Goal: Find specific page/section: Find specific page/section

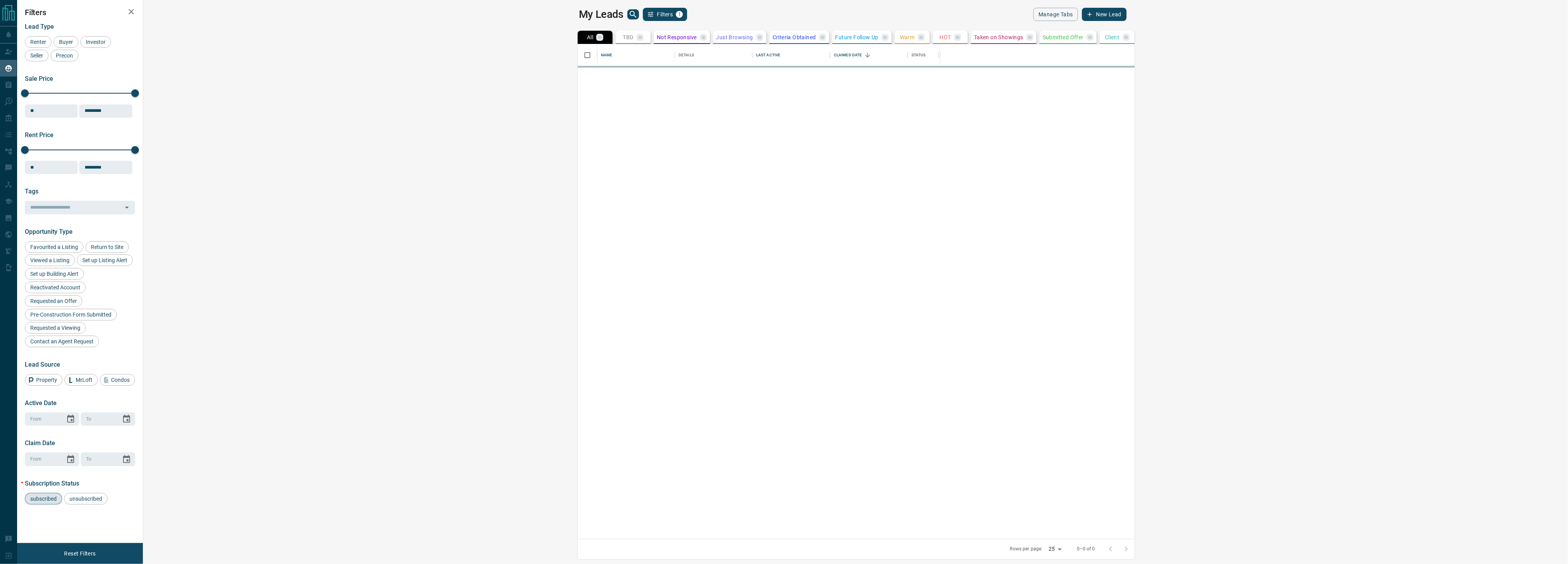
scroll to position [485, 1413]
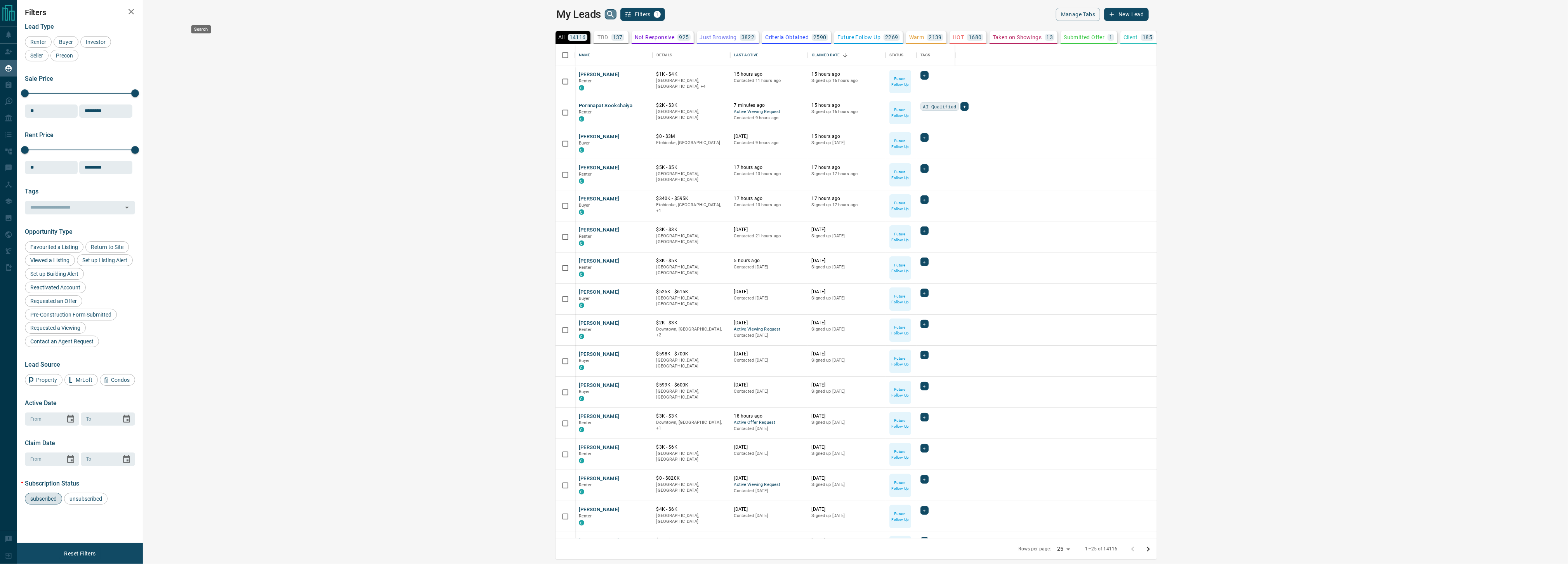
click at [606, 13] on icon "search button" at bounding box center [611, 14] width 9 height 9
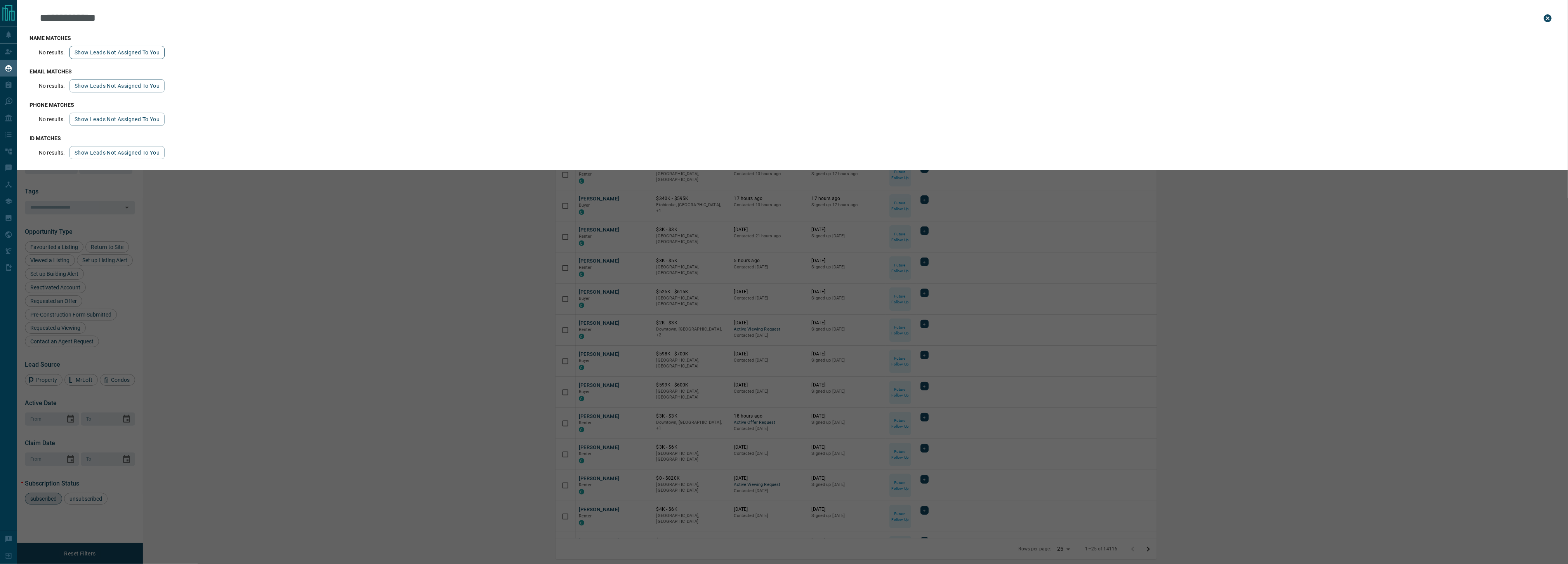
click at [131, 54] on button "Show leads not assigned to you" at bounding box center [117, 52] width 95 height 13
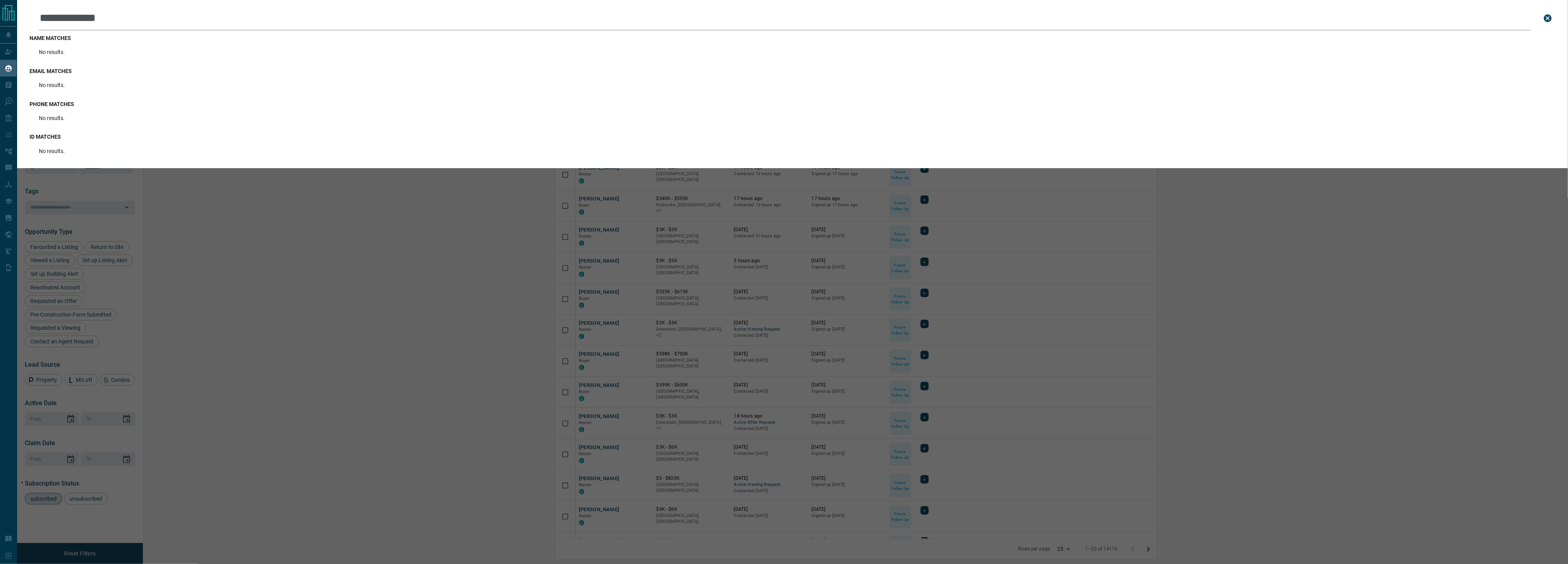
click at [112, 20] on input "**********" at bounding box center [784, 18] width 1492 height 24
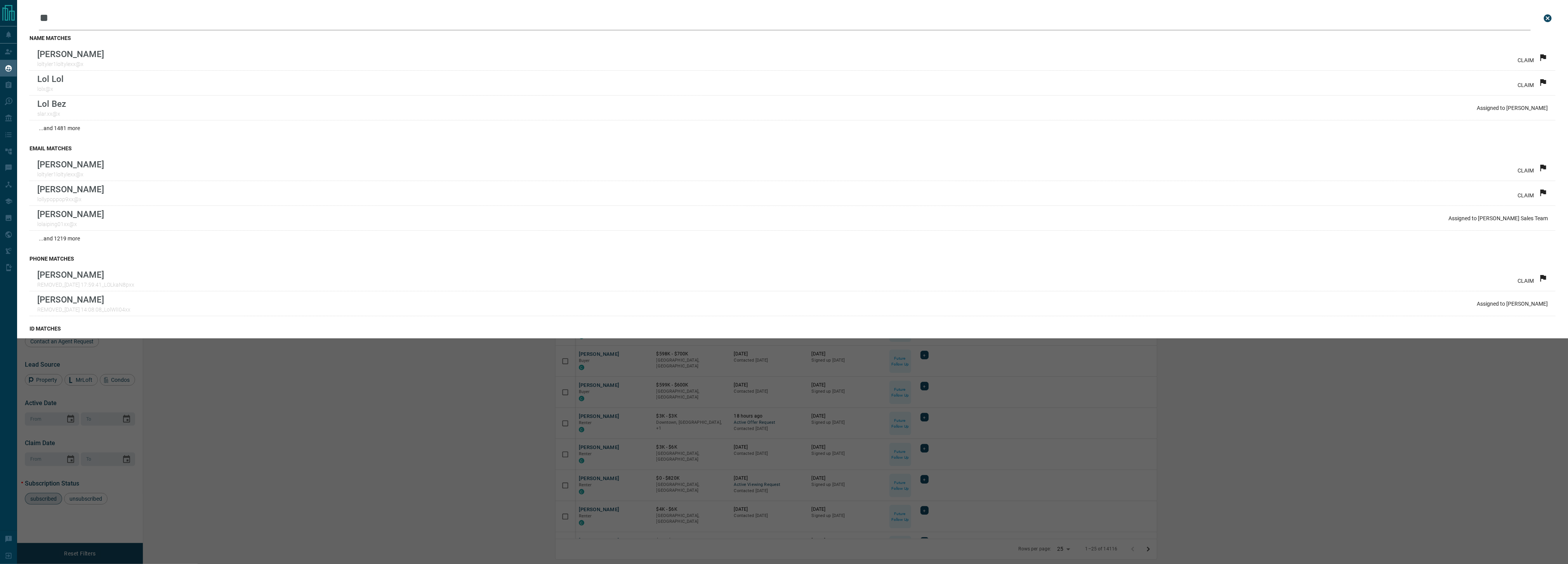
type input "*"
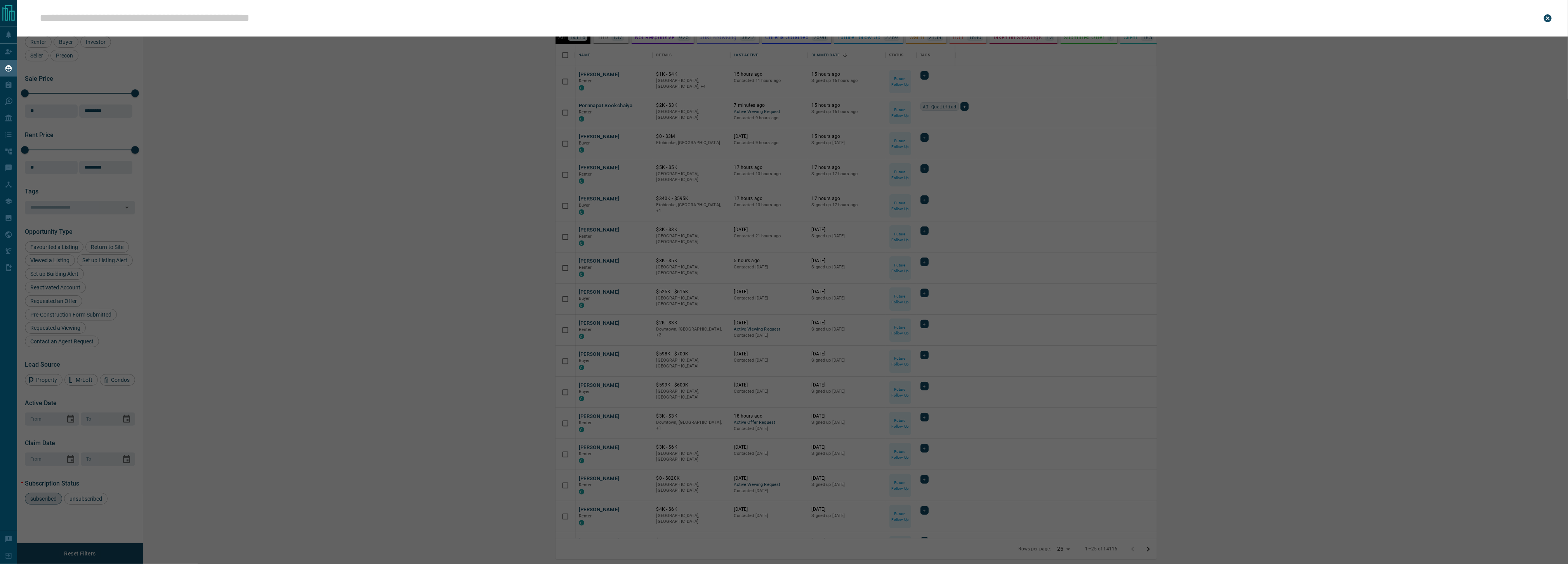
click at [131, 66] on div "Leads Search Bar Search for a lead by name, email, phone, or id" at bounding box center [801, 282] width 1568 height 564
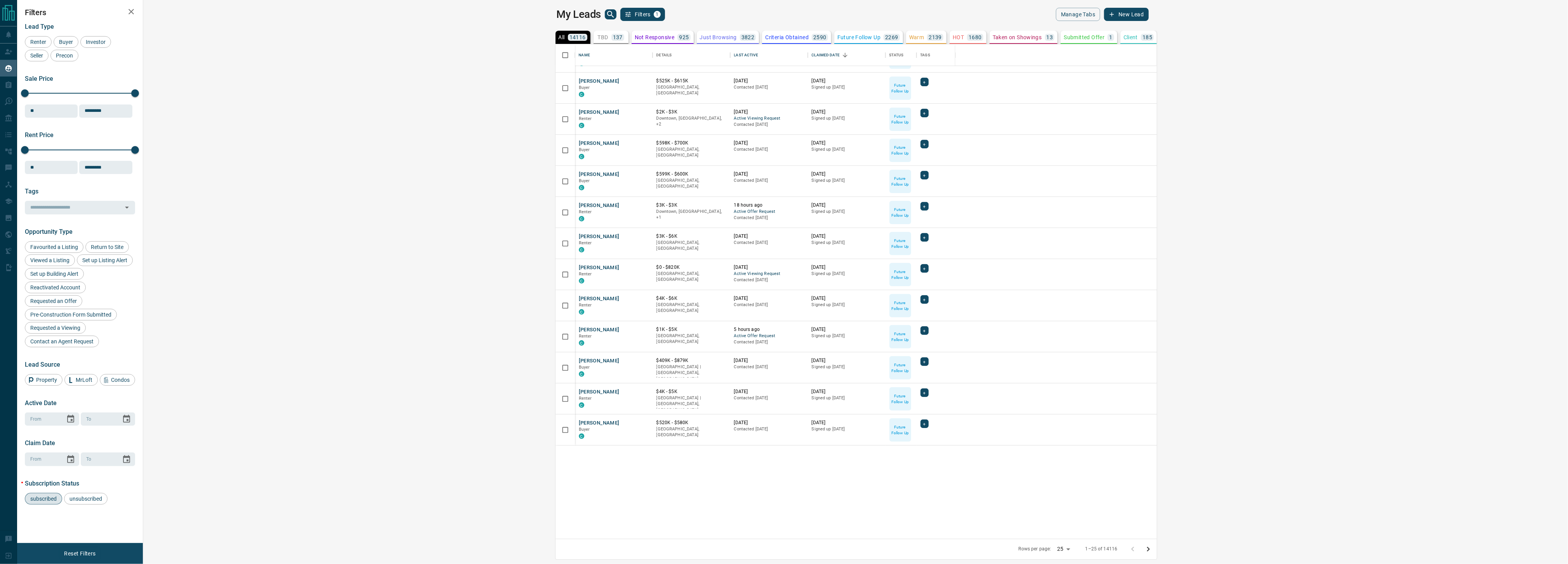
scroll to position [0, 0]
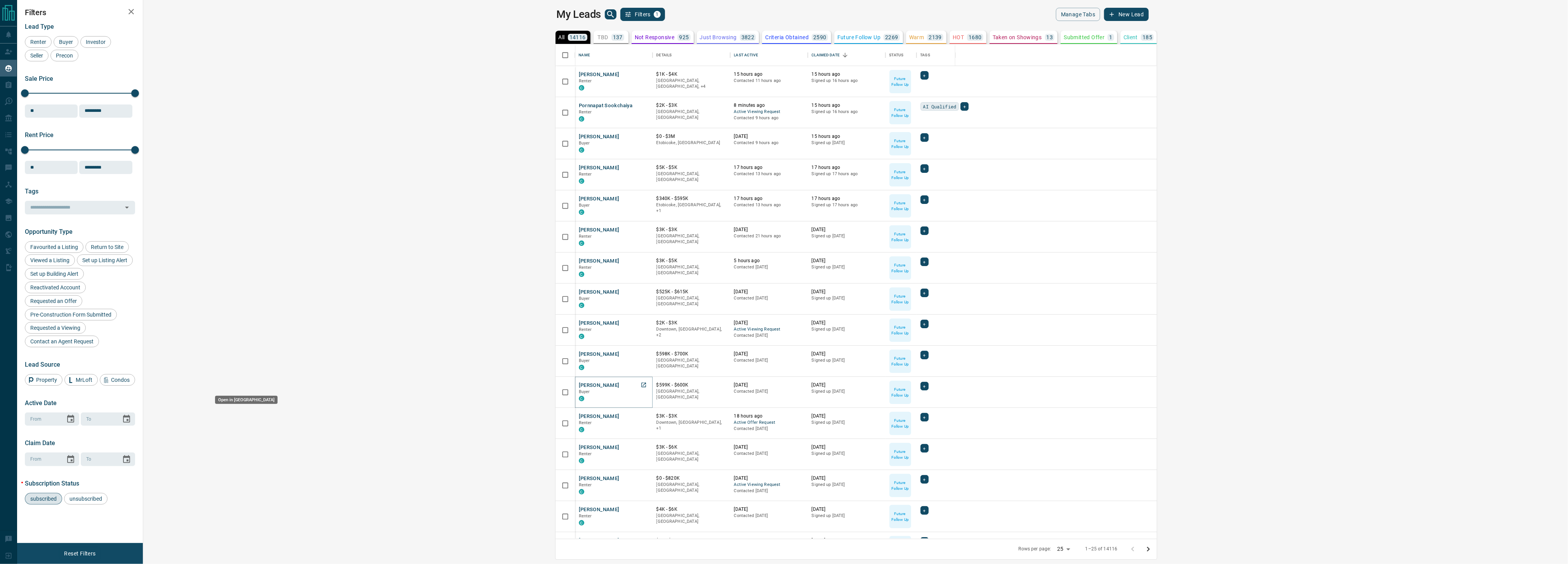
click at [641, 384] on icon "Open in New Tab" at bounding box center [643, 384] width 6 height 6
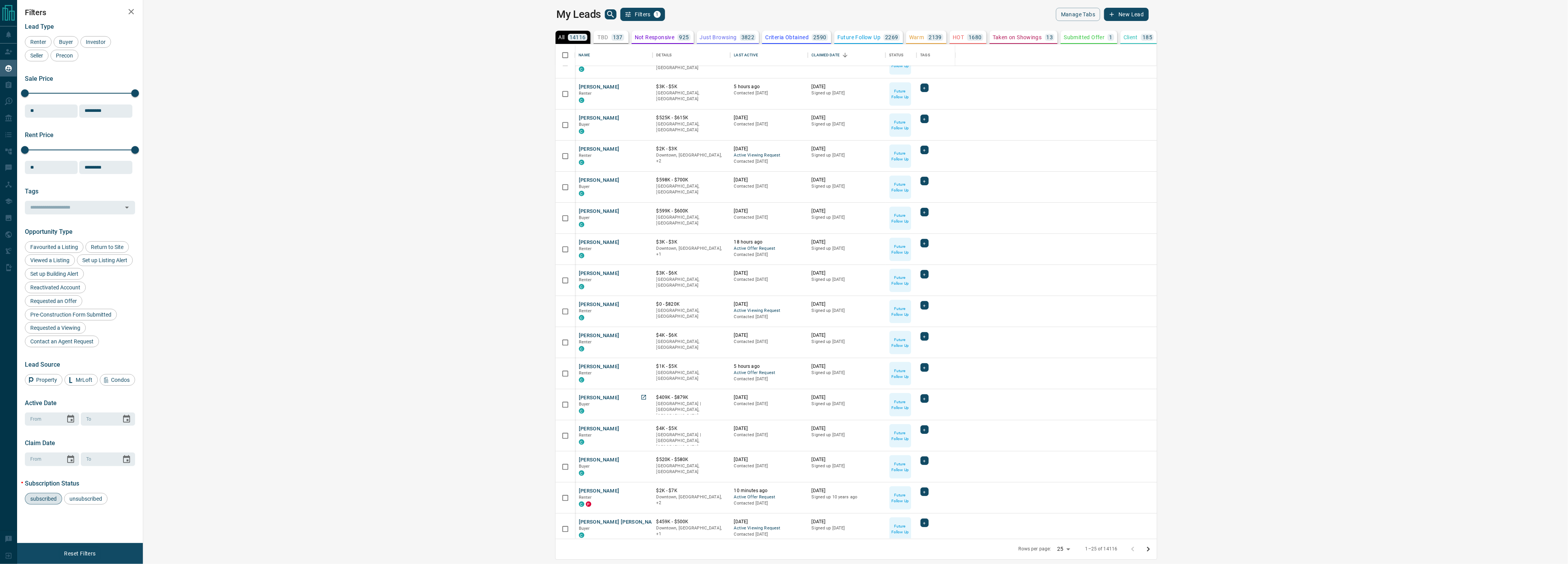
scroll to position [234, 0]
click at [641, 433] on icon "Open in New Tab" at bounding box center [643, 430] width 6 height 6
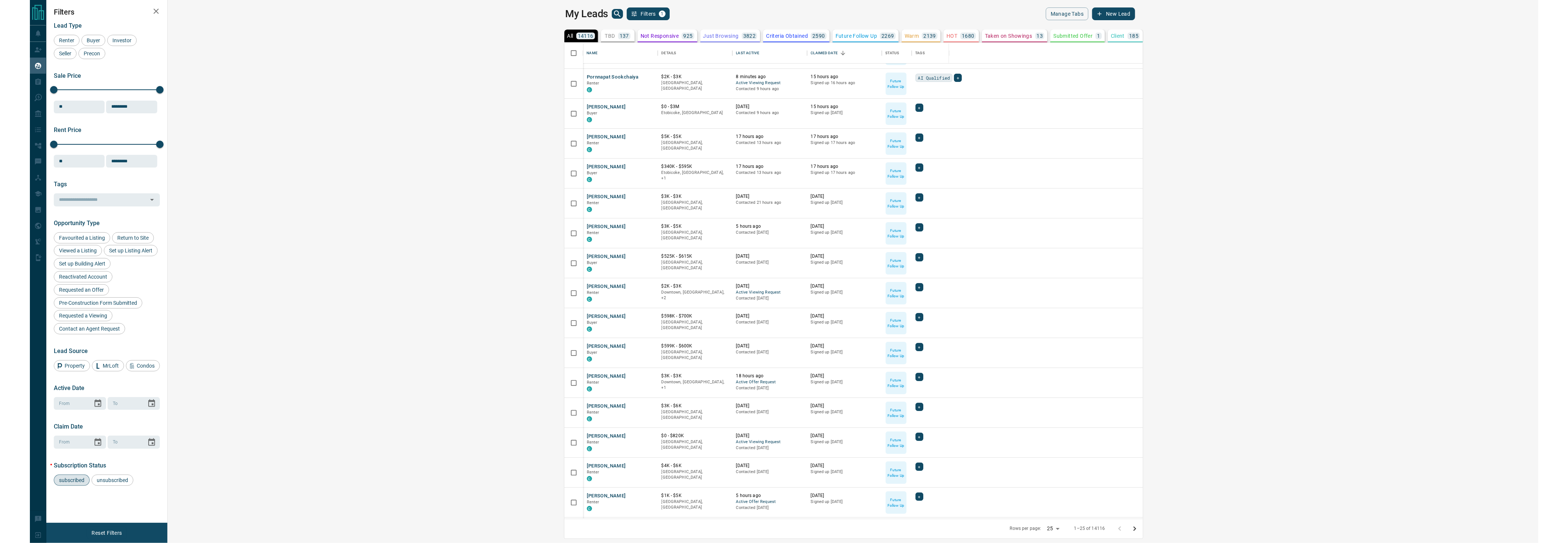
scroll to position [0, 0]
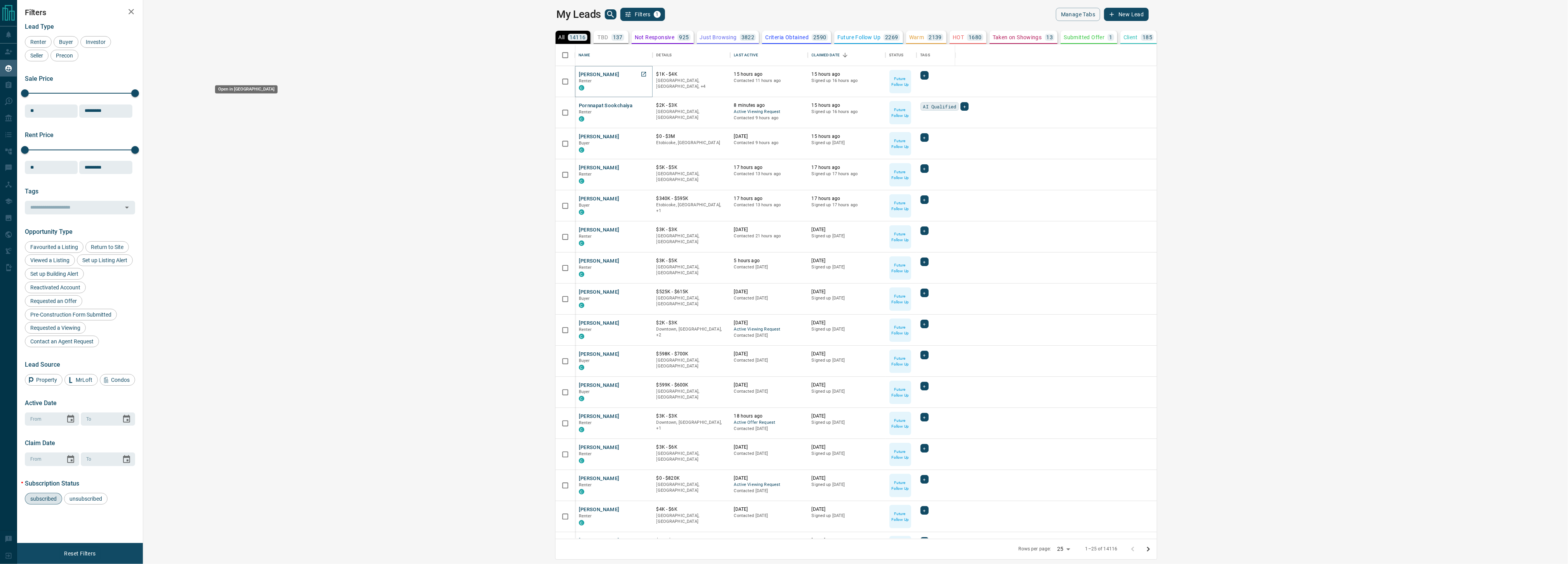
click at [641, 73] on icon "Open in New Tab" at bounding box center [643, 74] width 5 height 5
click at [606, 16] on icon "search button" at bounding box center [611, 14] width 9 height 9
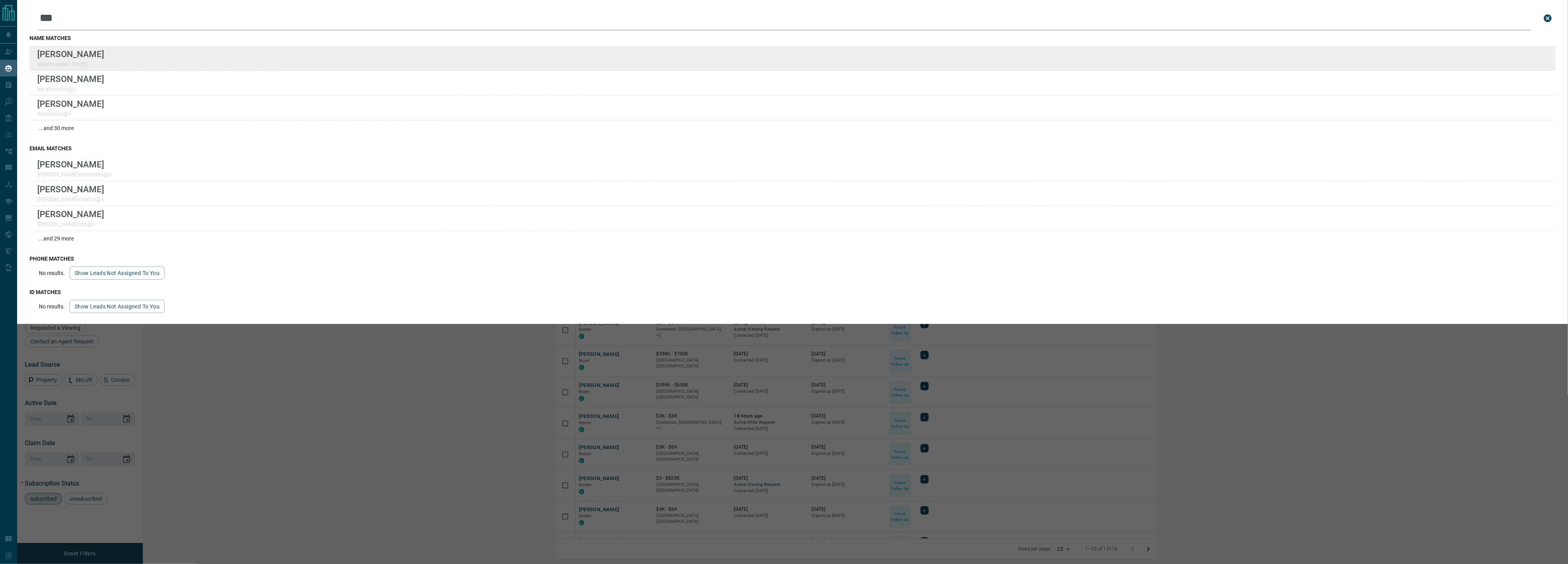
type input "***"
click at [0, 0] on div "Lead Transfers Claim Leads My Leads Tasks Opportunities Deals Campaigns Automat…" at bounding box center [784, 277] width 1568 height 554
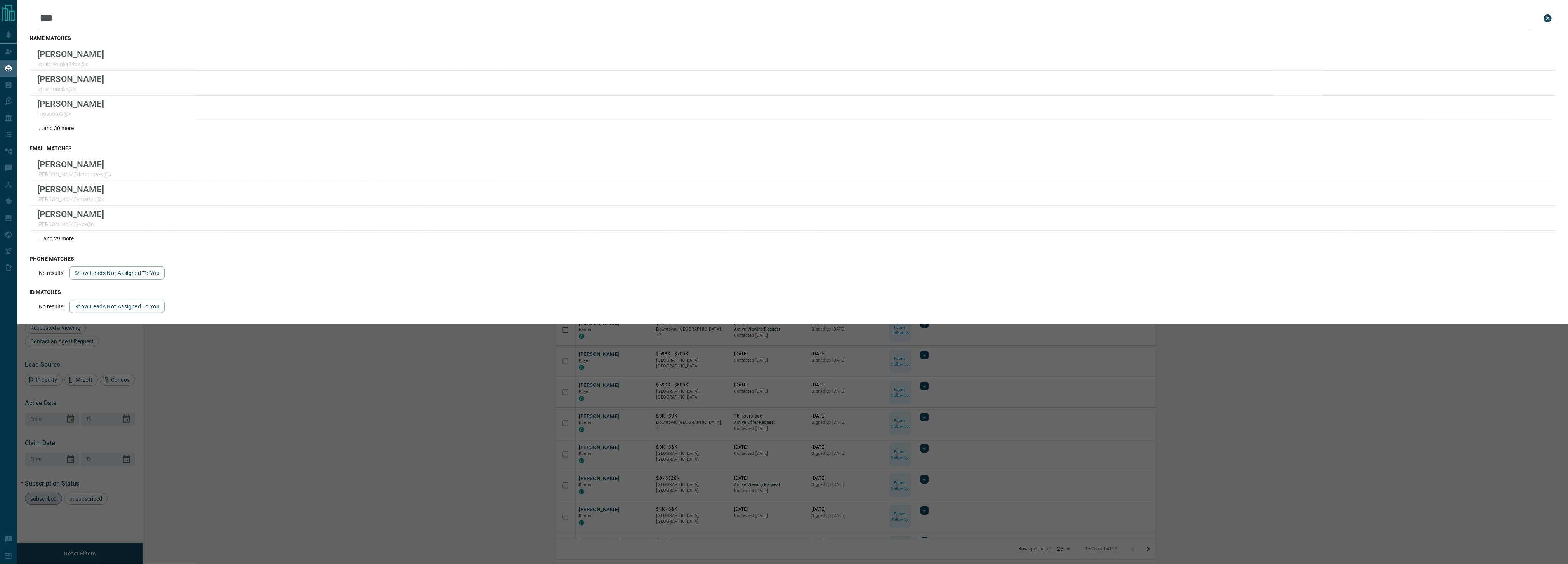
click at [123, 375] on div "Leads Search Bar *** Search for a lead by name, email, phone, or id name matche…" at bounding box center [801, 282] width 1568 height 564
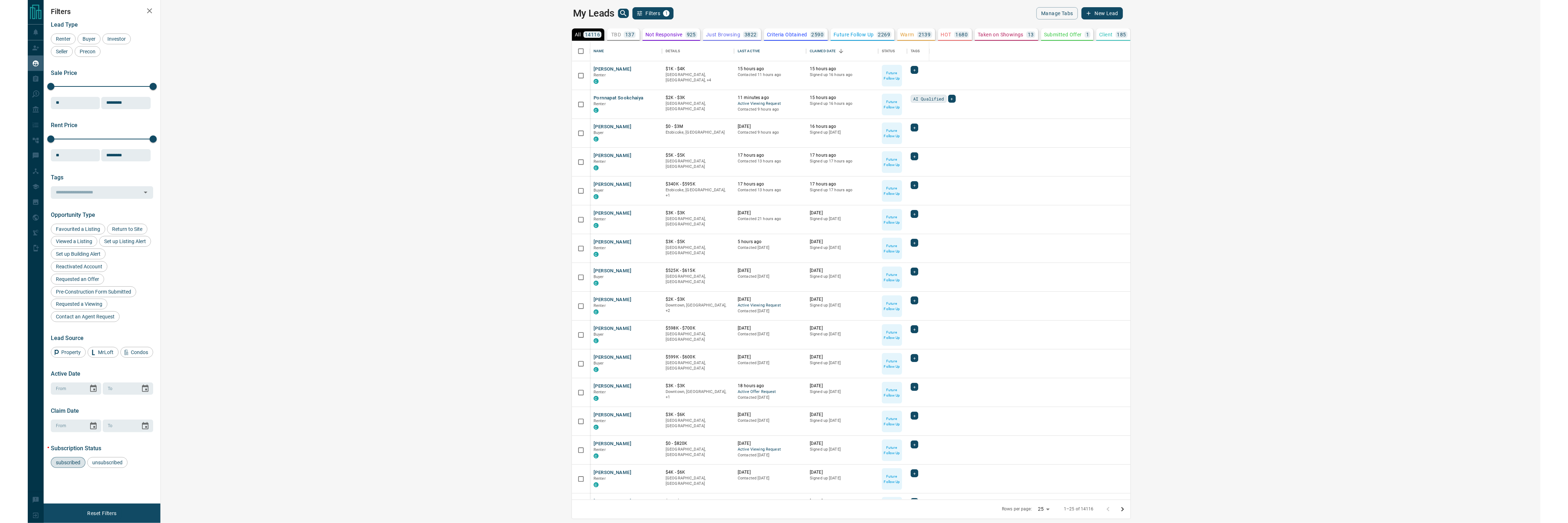
scroll to position [449, 1424]
